Goal: Task Accomplishment & Management: Manage account settings

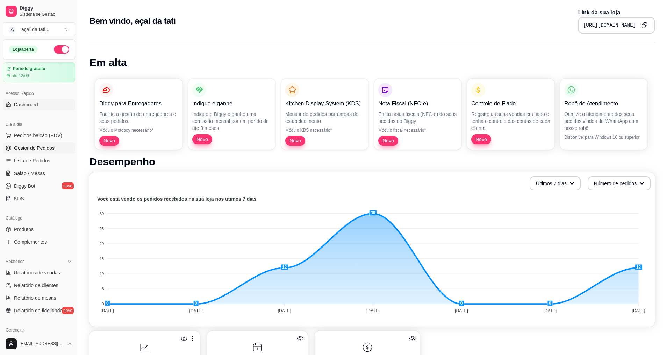
click at [45, 147] on span "Gestor de Pedidos" at bounding box center [34, 147] width 41 height 7
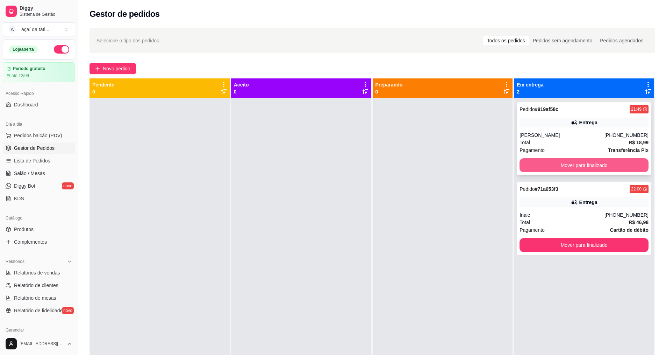
click at [615, 159] on button "Mover para finalizado" at bounding box center [584, 165] width 129 height 14
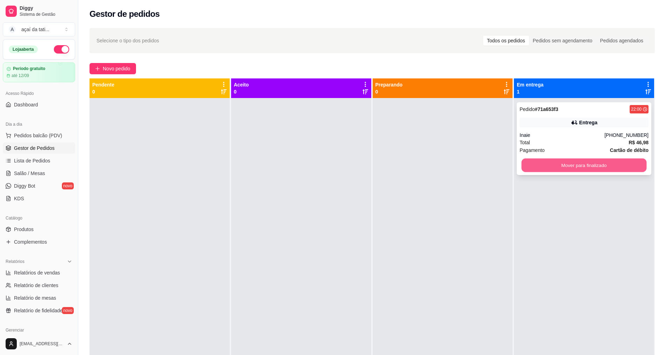
click at [615, 162] on button "Mover para finalizado" at bounding box center [584, 165] width 125 height 14
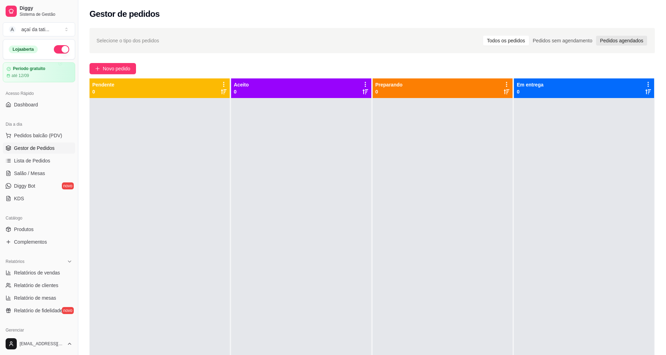
click at [621, 38] on div "Pedidos agendados" at bounding box center [621, 41] width 51 height 10
click at [596, 36] on input "Pedidos agendados" at bounding box center [596, 36] width 0 height 0
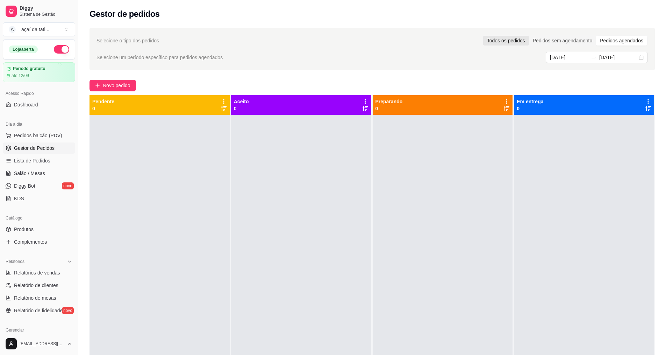
click at [499, 41] on div "Todos os pedidos" at bounding box center [506, 41] width 46 height 10
click at [483, 36] on input "Todos os pedidos" at bounding box center [483, 36] width 0 height 0
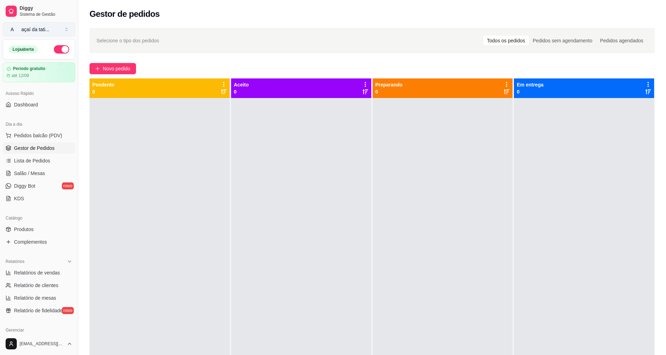
click at [71, 29] on button "A açaí da tati ..." at bounding box center [39, 29] width 72 height 14
click at [70, 27] on button "A açaí da tati ..." at bounding box center [39, 29] width 72 height 14
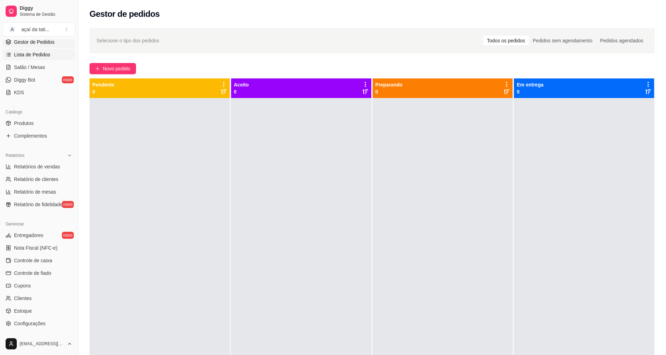
scroll to position [140, 0]
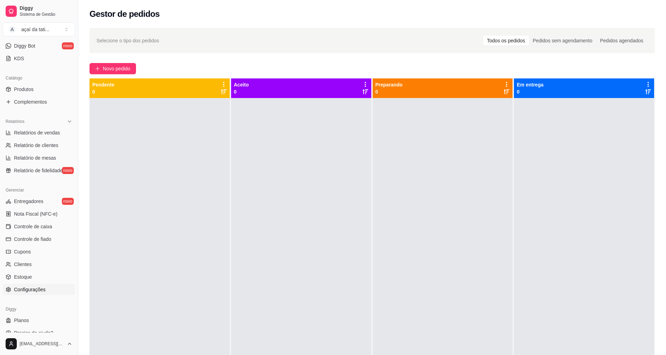
click at [56, 289] on link "Configurações" at bounding box center [39, 289] width 72 height 11
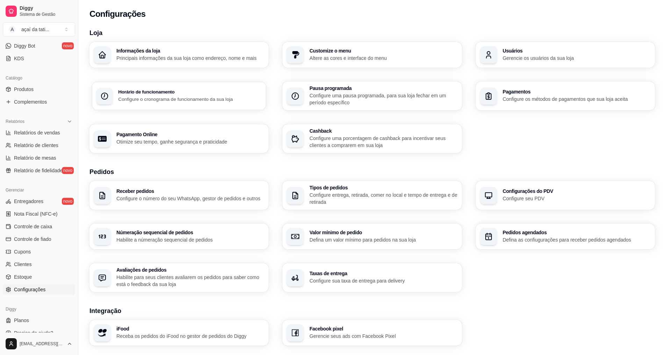
click at [161, 101] on p "Configure o cronograma de funcionamento da sua loja" at bounding box center [190, 98] width 144 height 7
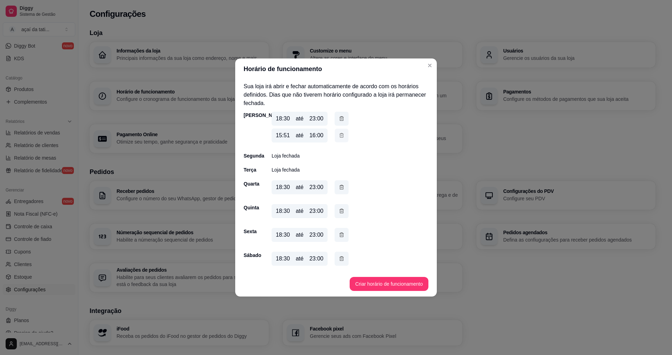
click at [339, 134] on icon "button" at bounding box center [342, 135] width 6 height 7
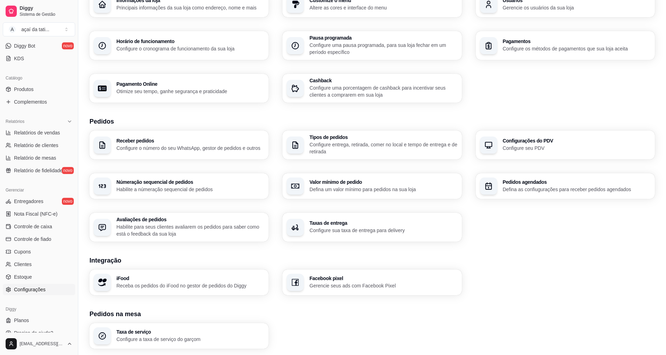
scroll to position [70, 0]
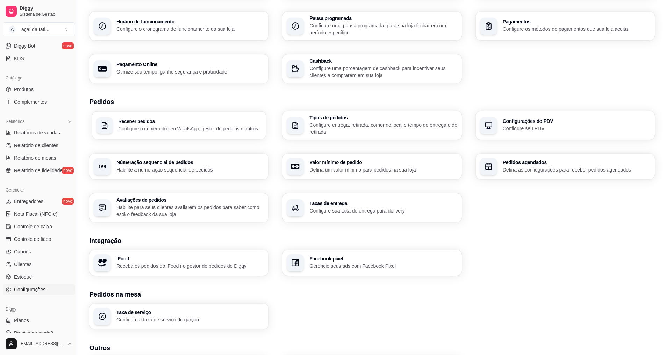
click at [167, 130] on p "Configure o número do seu WhatsApp, gestor de pedidos e outros" at bounding box center [190, 128] width 144 height 7
click at [218, 163] on h3 "Númeração sequencial de pedidos" at bounding box center [190, 162] width 148 height 5
click at [253, 198] on h3 "Avaliações de pedidos" at bounding box center [190, 200] width 144 height 5
click at [206, 263] on p "Receba os pedidos do iFood no gestor de pedidos do Diggy" at bounding box center [190, 265] width 144 height 7
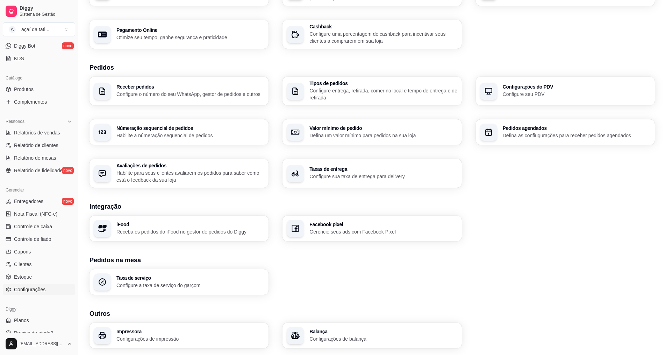
scroll to position [105, 0]
click at [221, 282] on p "Configure a taxa de serviço do garçom" at bounding box center [190, 284] width 148 height 7
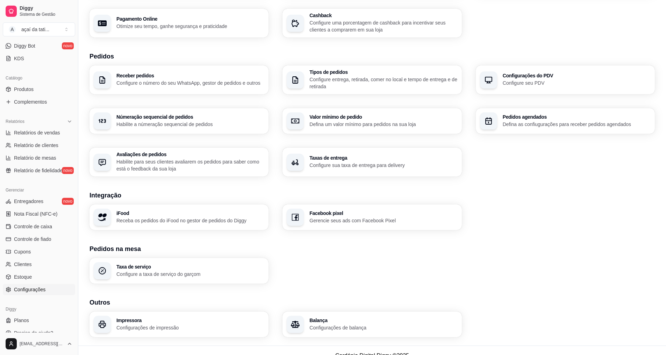
scroll to position [126, 0]
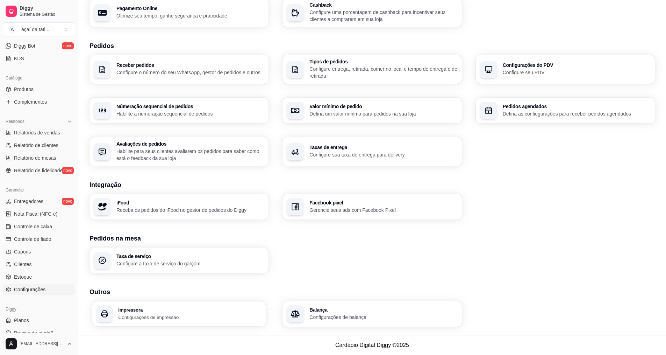
click at [218, 306] on div "Impressora Configurações de impressão" at bounding box center [179, 313] width 174 height 25
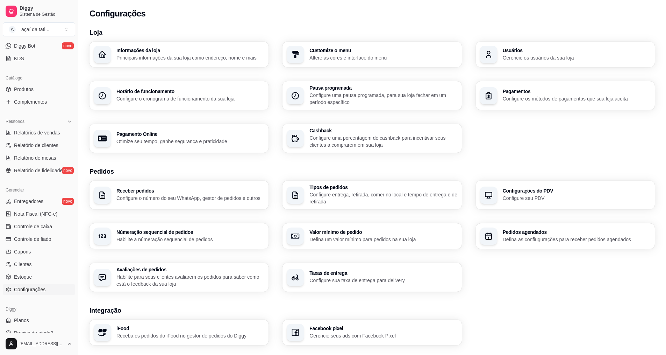
scroll to position [0, 0]
click at [583, 235] on div "Pedidos agendados Defina as confiugurações para receber pedidos agendados" at bounding box center [577, 236] width 144 height 13
click at [36, 91] on link "Produtos" at bounding box center [39, 89] width 72 height 11
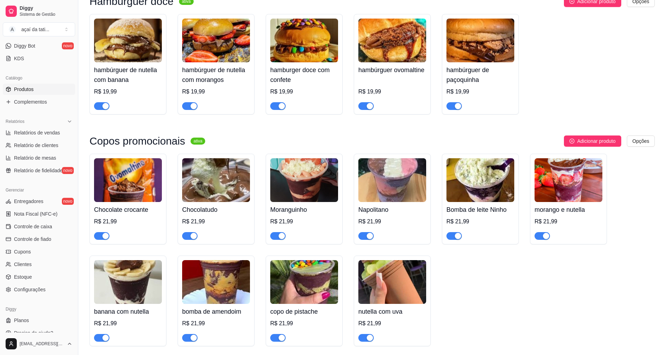
scroll to position [560, 0]
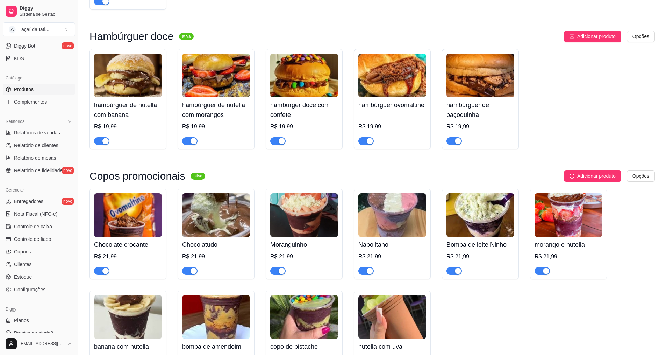
click at [479, 97] on img at bounding box center [481, 76] width 68 height 44
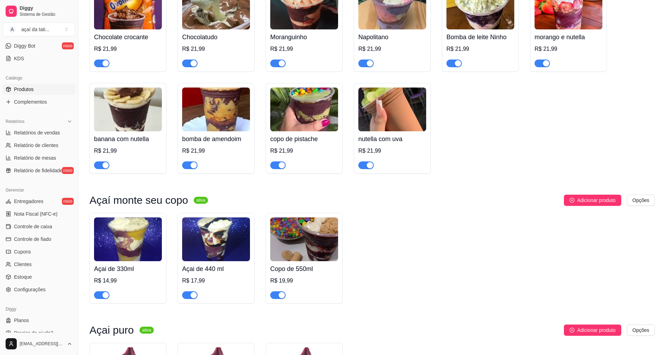
scroll to position [770, 0]
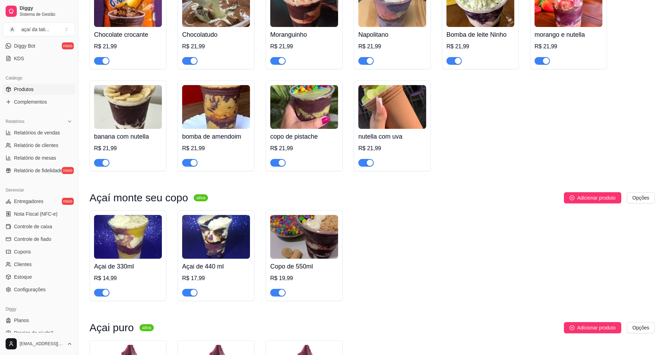
click at [226, 141] on h4 "bomba de amendoim" at bounding box center [216, 137] width 68 height 10
click at [315, 129] on img at bounding box center [304, 107] width 68 height 44
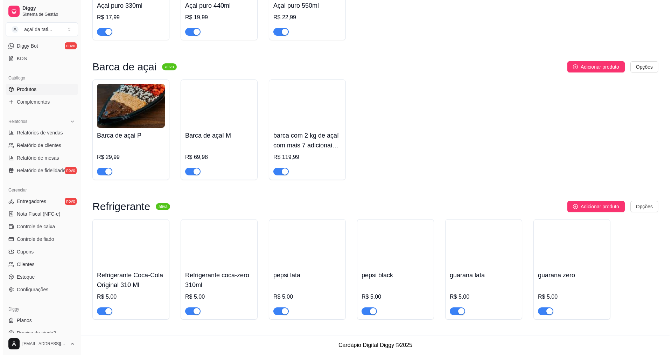
scroll to position [1174, 0]
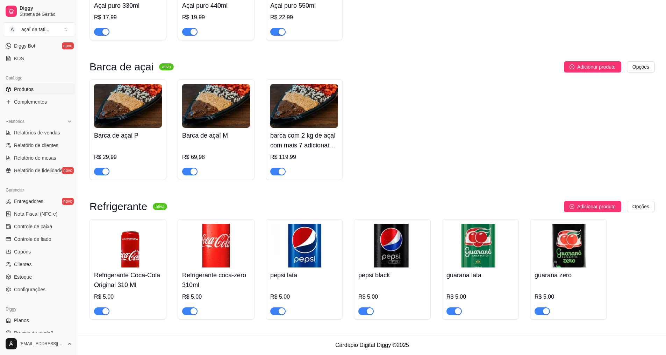
click at [298, 137] on h4 "barca com 2 kg de açaí com mais 7 adicionais grátis - barca de açaí G" at bounding box center [304, 140] width 68 height 20
click at [227, 118] on img at bounding box center [216, 106] width 68 height 44
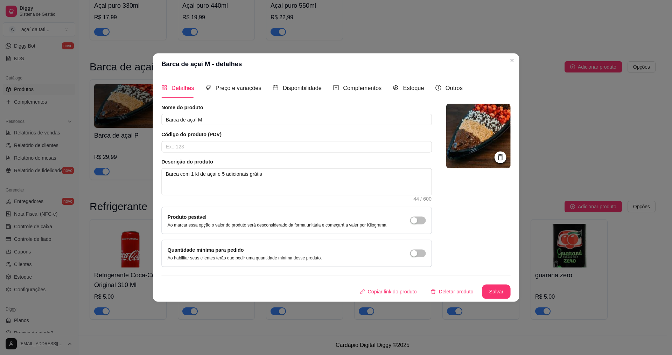
click at [227, 118] on input "Barca de açaí M" at bounding box center [296, 120] width 270 height 12
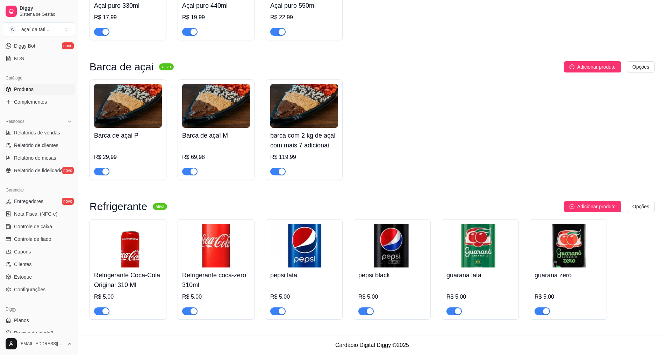
click at [275, 132] on h4 "barca com 2 kg de açaí com mais 7 adicionais grátis - barca de açaí G" at bounding box center [304, 140] width 68 height 20
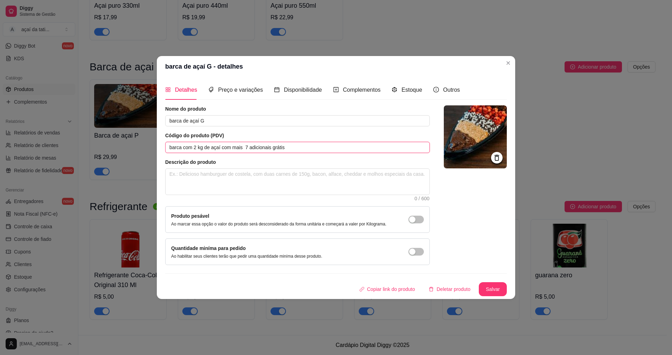
drag, startPoint x: 295, startPoint y: 147, endPoint x: 168, endPoint y: 147, distance: 126.6
click at [168, 147] on input "barca com 2 kg de açaí com mais 7 adicionais grátis" at bounding box center [297, 147] width 264 height 11
click at [252, 149] on input "barca com 2 kg de açaí com mais 7 adicionais grátis" at bounding box center [297, 147] width 264 height 11
drag, startPoint x: 283, startPoint y: 150, endPoint x: 169, endPoint y: 145, distance: 114.5
click at [169, 145] on input "barca com 2 kg de açaí com mais 7 adicionais grátis" at bounding box center [297, 147] width 264 height 11
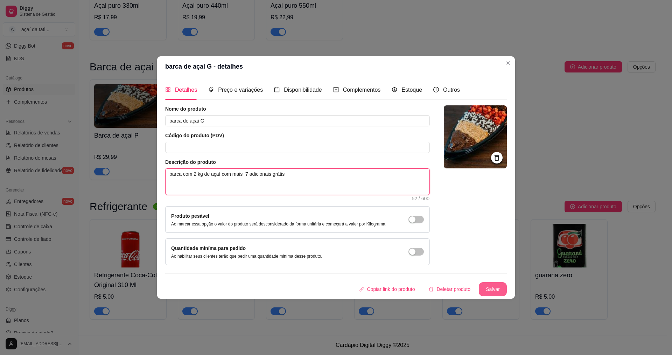
type textarea "barca com 2 kg de açaí com mais 7 adicionais grátis"
click at [488, 285] on button "Salvar" at bounding box center [492, 289] width 27 height 14
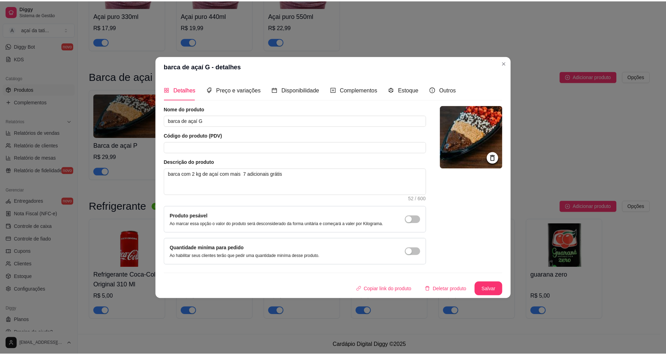
scroll to position [1164, 0]
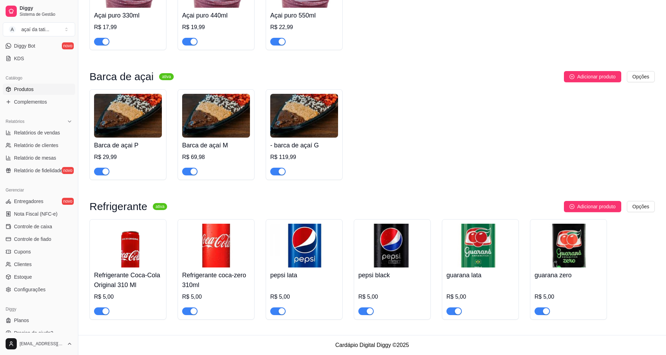
click at [326, 141] on h4 "- barca de açaí G" at bounding box center [304, 145] width 68 height 10
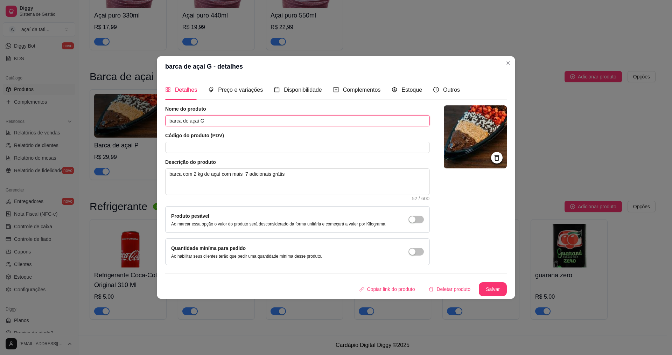
click at [172, 119] on input "barca de açaí G" at bounding box center [297, 120] width 264 height 11
type input "Barca de açaí G"
click at [495, 285] on button "Salvar" at bounding box center [492, 289] width 27 height 14
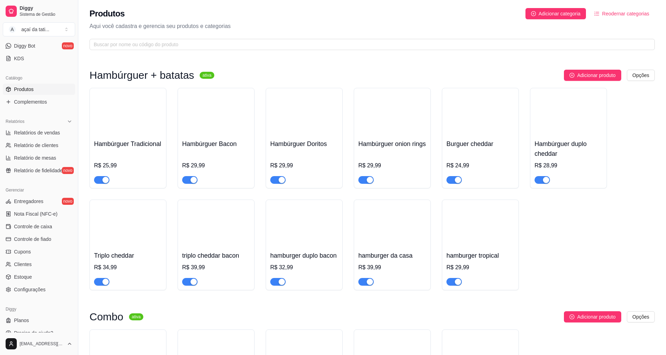
scroll to position [0, 0]
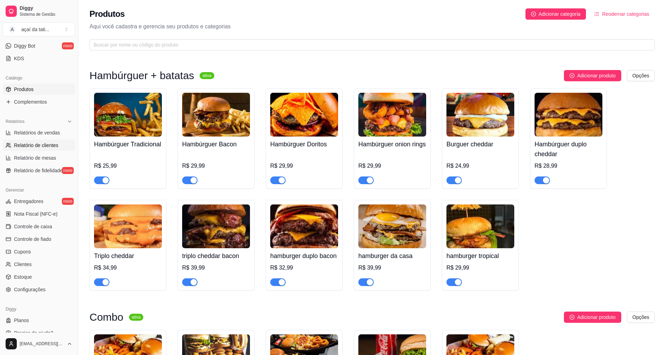
click at [32, 143] on span "Relatório de clientes" at bounding box center [36, 145] width 44 height 7
select select "30"
select select "HIGHEST_TOTAL_SPENT_WITH_ORDERS"
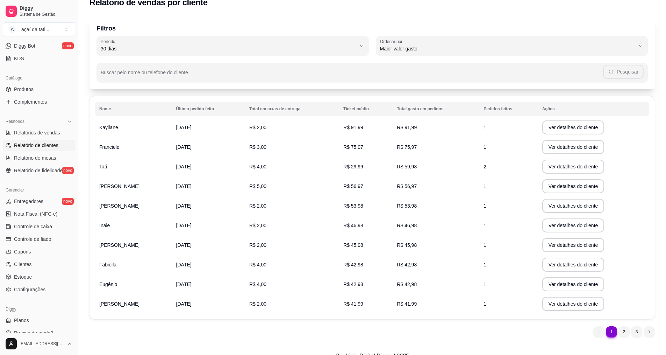
scroll to position [22, 0]
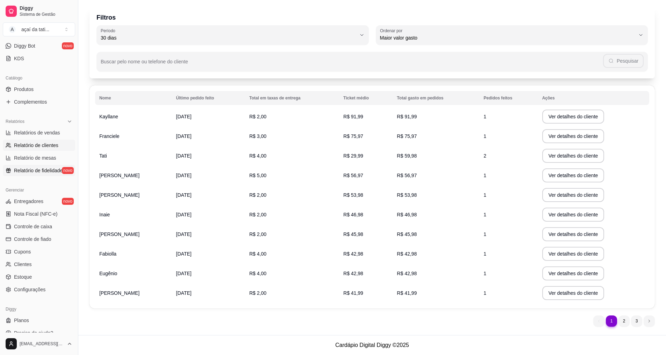
click at [41, 169] on span "Relatório de fidelidade" at bounding box center [38, 170] width 49 height 7
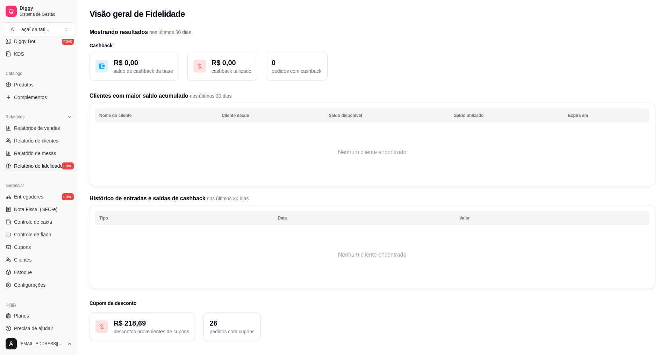
scroll to position [149, 0]
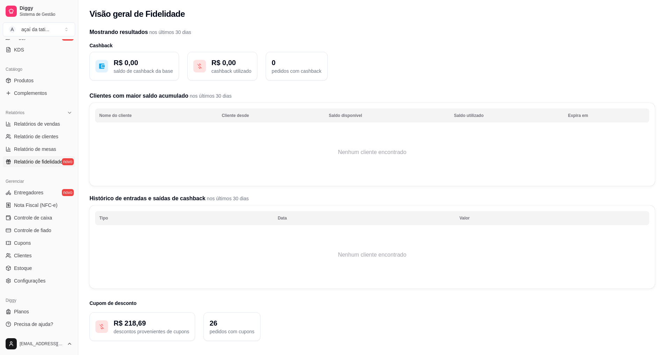
click at [152, 236] on td "Nenhum cliente encontrado" at bounding box center [372, 255] width 554 height 56
click at [154, 317] on div "R$ 218,69 descontos provenientes de cupons" at bounding box center [143, 326] width 106 height 29
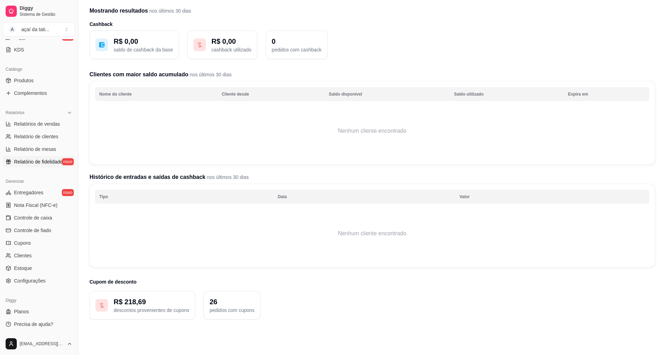
scroll to position [56, 0]
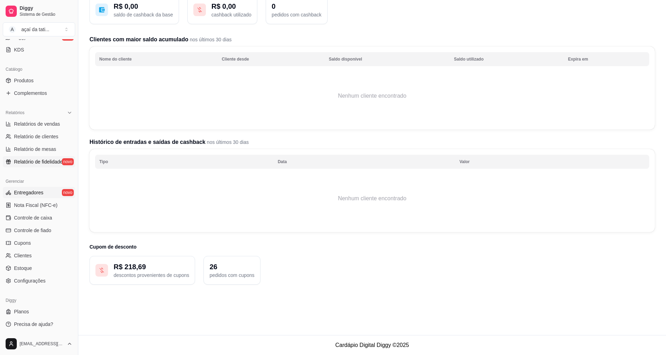
click at [43, 194] on link "Entregadores novo" at bounding box center [39, 192] width 72 height 11
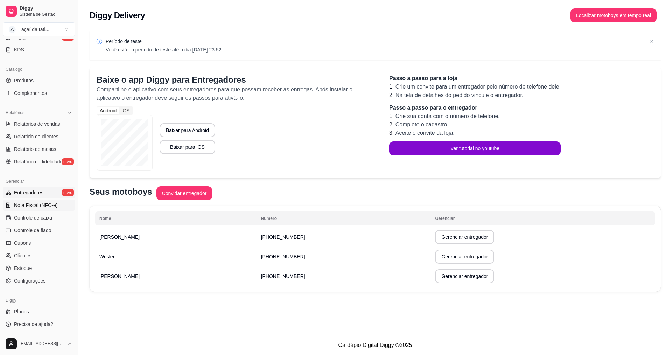
click at [31, 203] on span "Nota Fiscal (NFC-e)" at bounding box center [35, 204] width 43 height 7
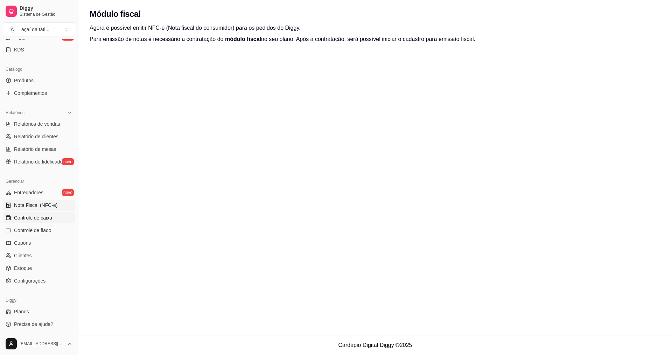
click at [40, 218] on span "Controle de caixa" at bounding box center [33, 217] width 38 height 7
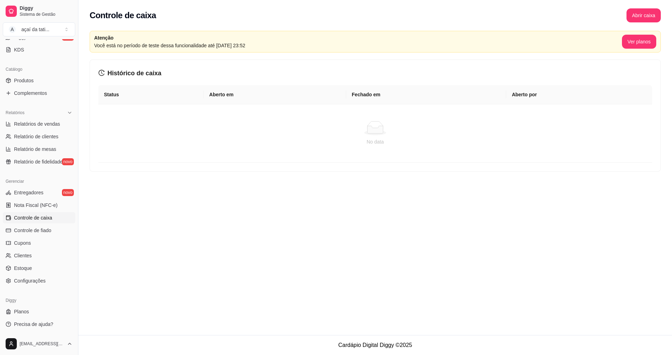
click at [525, 90] on th "Aberto por" at bounding box center [579, 94] width 146 height 19
click at [537, 91] on th "Aberto por" at bounding box center [579, 94] width 146 height 19
click at [392, 129] on div at bounding box center [375, 128] width 537 height 14
click at [121, 90] on th "Status" at bounding box center [150, 94] width 105 height 19
click at [57, 245] on link "Cupons" at bounding box center [39, 242] width 72 height 11
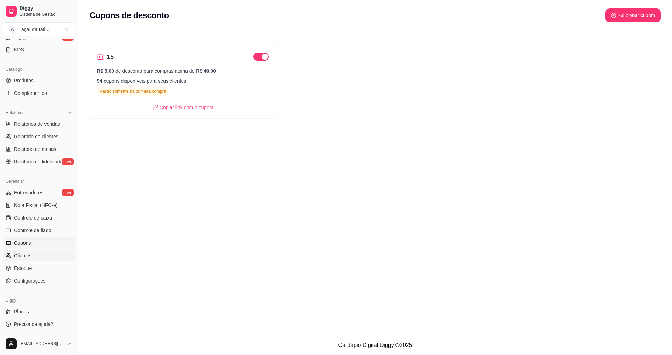
click at [37, 253] on link "Clientes" at bounding box center [39, 255] width 72 height 11
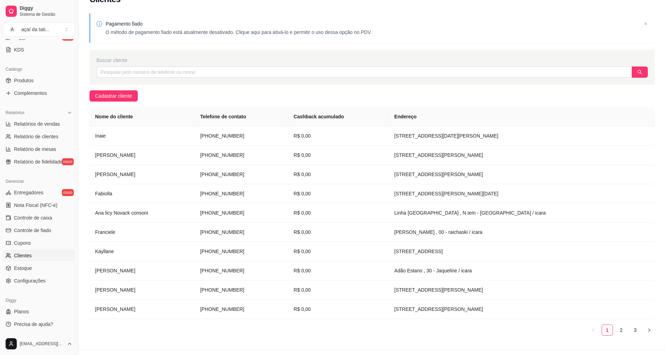
scroll to position [29, 0]
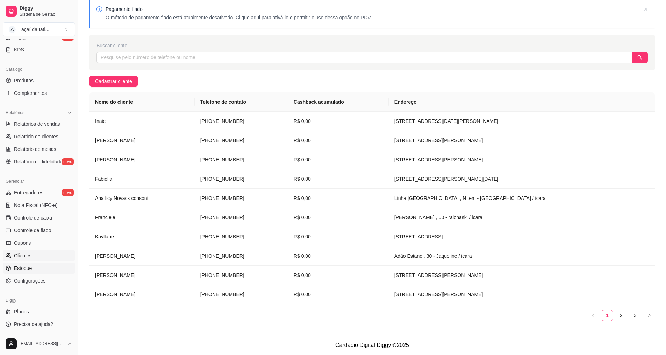
click at [44, 271] on link "Estoque" at bounding box center [39, 267] width 72 height 11
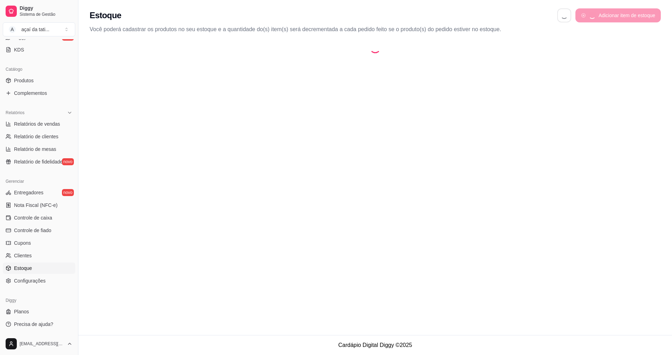
select select "QUANTITY_ORDER"
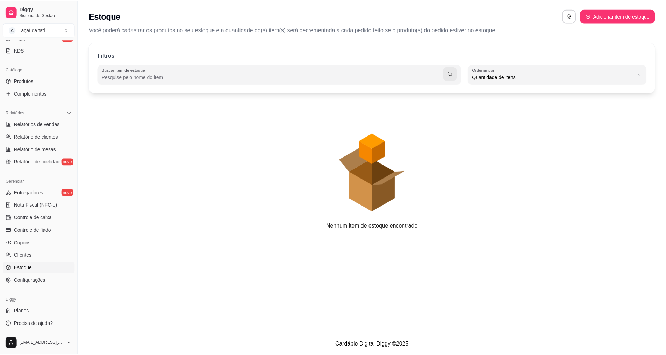
scroll to position [7, 0]
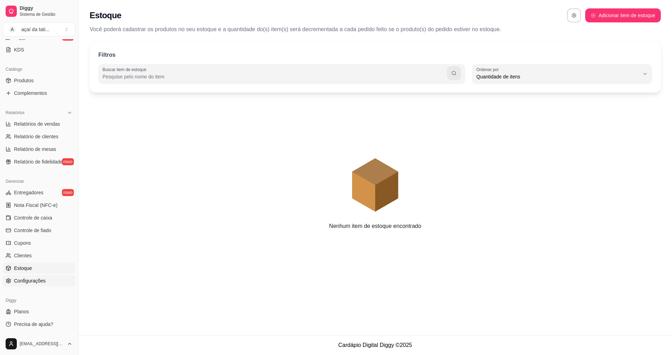
click at [41, 280] on span "Configurações" at bounding box center [29, 280] width 31 height 7
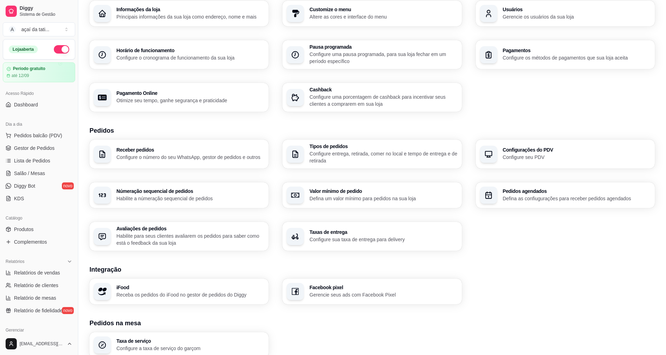
scroll to position [35, 0]
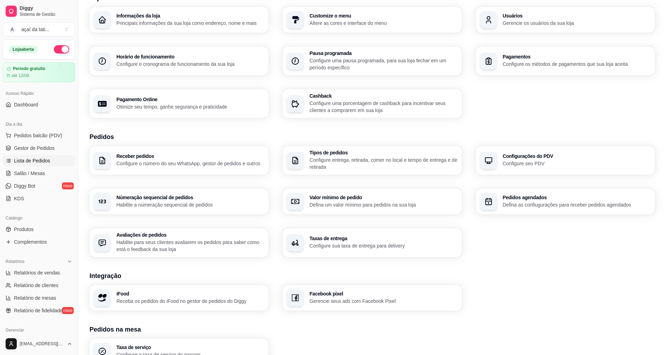
click at [37, 160] on span "Lista de Pedidos" at bounding box center [32, 160] width 36 height 7
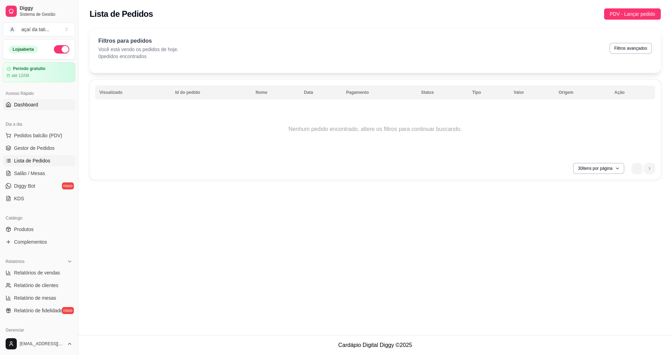
click at [45, 105] on link "Dashboard" at bounding box center [39, 104] width 72 height 11
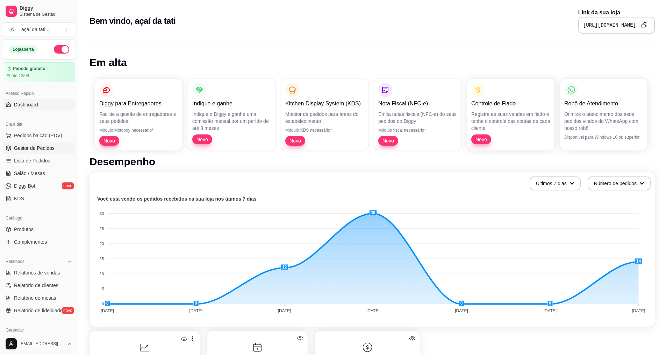
click at [37, 144] on link "Gestor de Pedidos" at bounding box center [39, 147] width 72 height 11
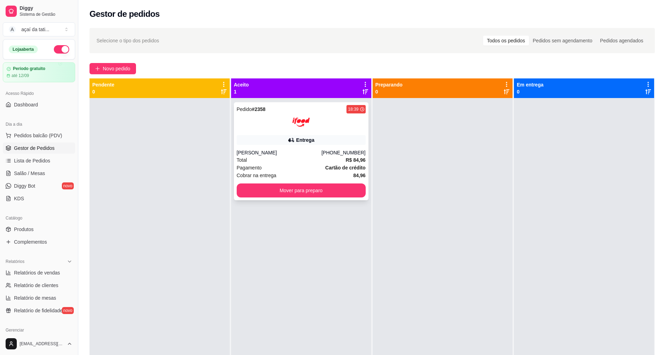
click at [270, 153] on div "[PERSON_NAME]" at bounding box center [279, 152] width 85 height 7
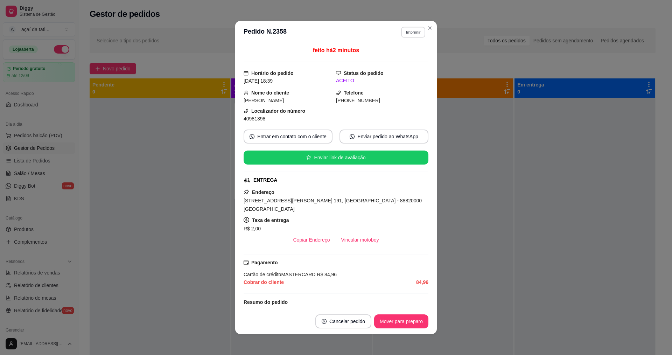
click at [418, 35] on button "Imprimir" at bounding box center [413, 32] width 24 height 11
click at [402, 55] on button "IMPRESSORA" at bounding box center [398, 56] width 49 height 11
